Goal: Browse casually

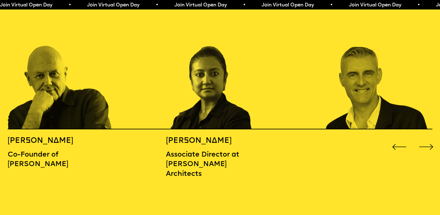
scroll to position [688, 0]
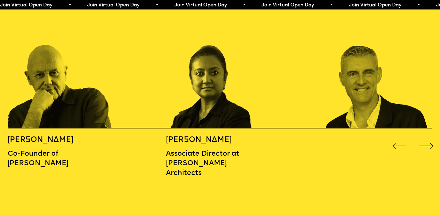
click at [424, 137] on div "Next slide" at bounding box center [426, 146] width 18 height 18
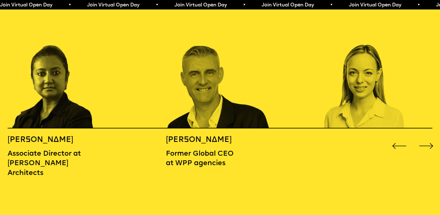
click at [424, 137] on div "Next slide" at bounding box center [426, 146] width 18 height 18
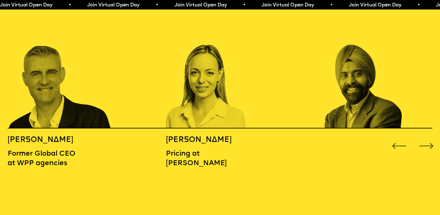
click at [424, 137] on div "Next slide" at bounding box center [426, 146] width 18 height 18
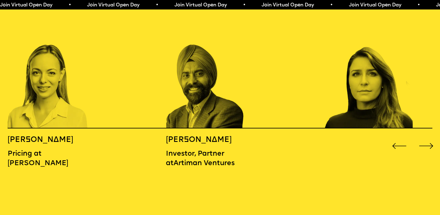
click at [424, 137] on div "Next slide" at bounding box center [426, 146] width 18 height 18
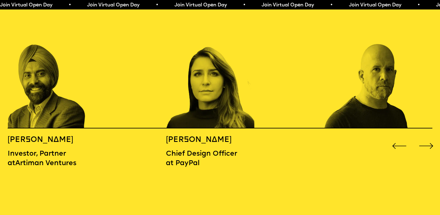
click at [424, 137] on div "Next slide" at bounding box center [426, 146] width 18 height 18
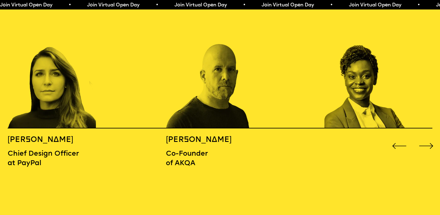
click at [424, 137] on div "Next slide" at bounding box center [426, 146] width 18 height 18
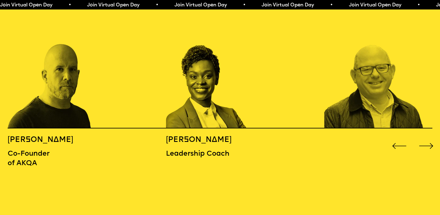
click at [424, 137] on div "Next slide" at bounding box center [426, 146] width 18 height 18
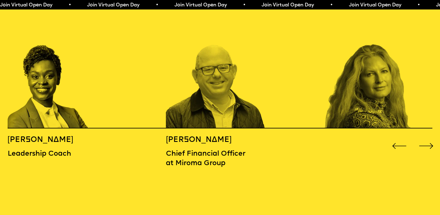
click at [424, 137] on div "Next slide" at bounding box center [426, 146] width 18 height 18
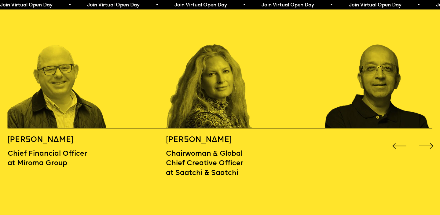
click at [424, 137] on div "Next slide" at bounding box center [426, 146] width 18 height 18
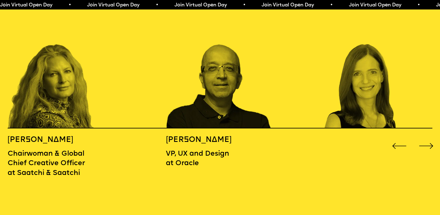
click at [424, 137] on div "Next slide" at bounding box center [426, 146] width 18 height 18
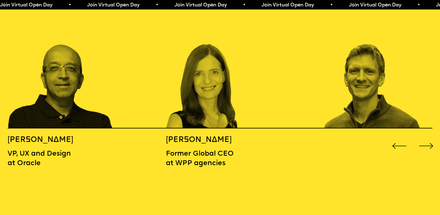
click at [424, 137] on div "Next slide" at bounding box center [426, 146] width 18 height 18
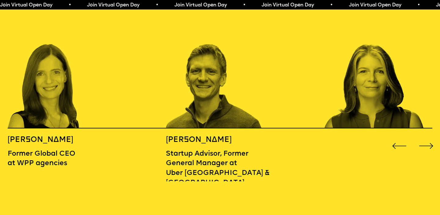
click at [424, 137] on div "Next slide" at bounding box center [426, 146] width 18 height 18
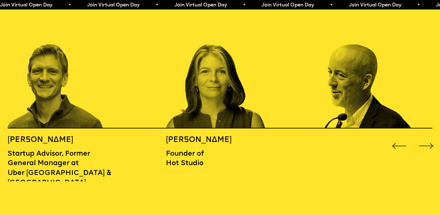
click at [424, 137] on div "Next slide" at bounding box center [426, 146] width 18 height 18
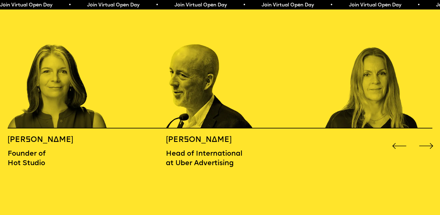
click at [424, 137] on div "Next slide" at bounding box center [426, 146] width 18 height 18
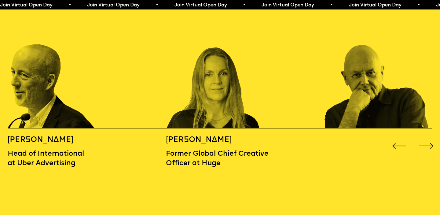
click at [424, 137] on div "Next slide" at bounding box center [426, 146] width 18 height 18
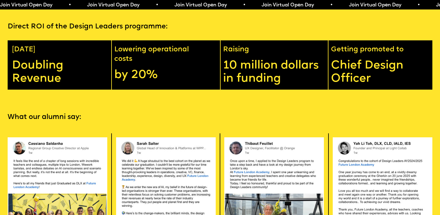
scroll to position [1135, 0]
